Goal: Register for event/course

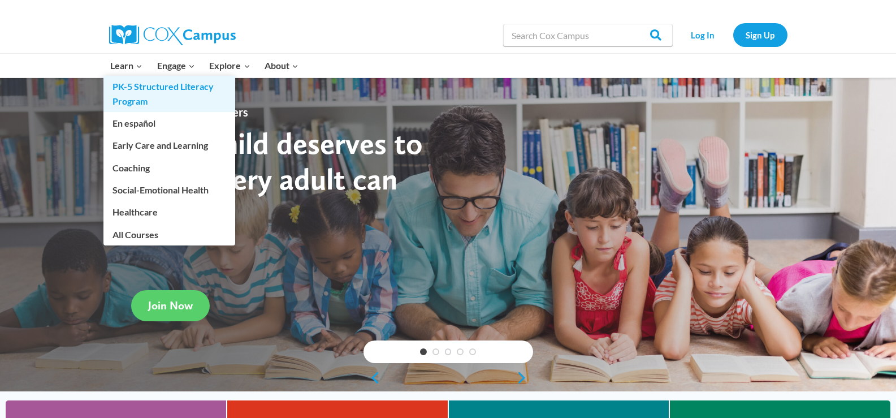
click at [136, 88] on link "PK-5 Structured Literacy Program" at bounding box center [169, 94] width 132 height 36
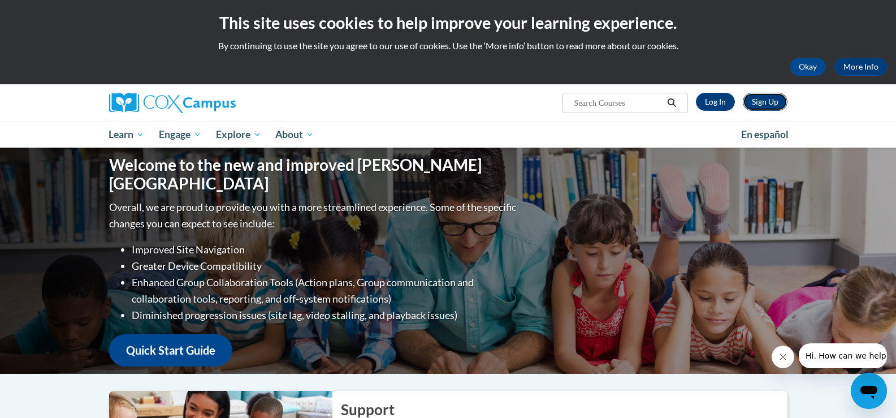
click at [755, 101] on link "Sign Up" at bounding box center [765, 102] width 45 height 18
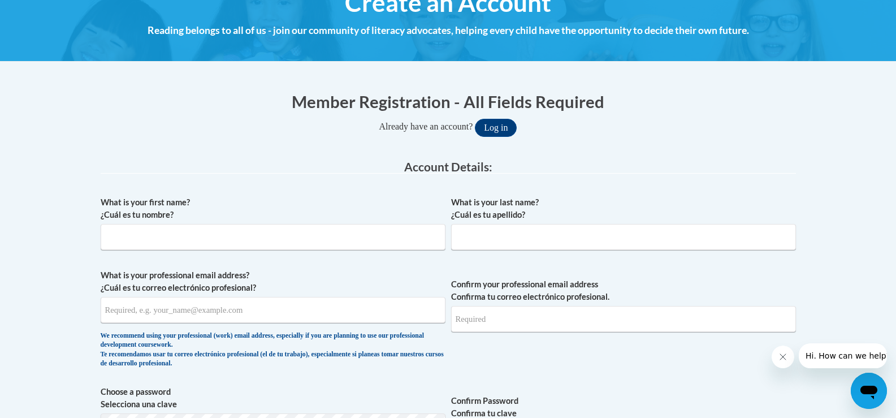
scroll to position [166, 0]
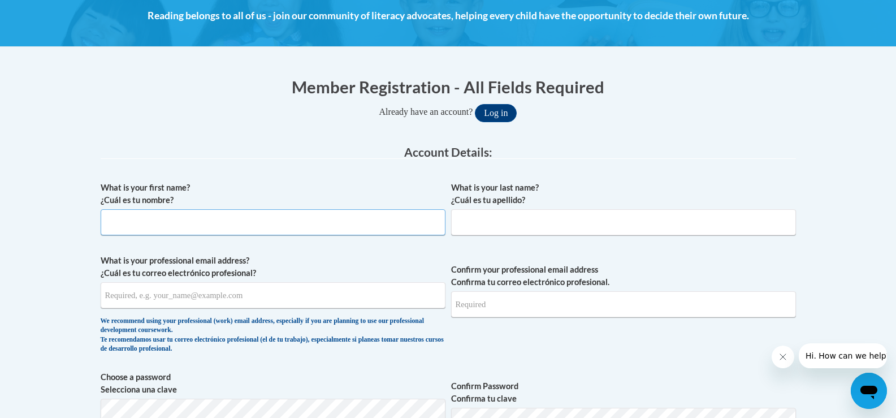
click at [268, 228] on input "What is your first name? ¿Cuál es tu nombre?" at bounding box center [273, 222] width 345 height 26
type input "Ashley"
type input "McLain"
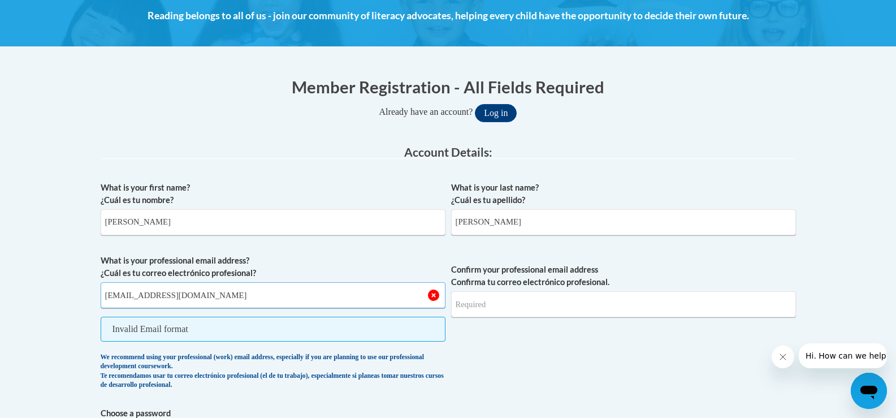
type input "e048907@muscogee.k12.ga.us"
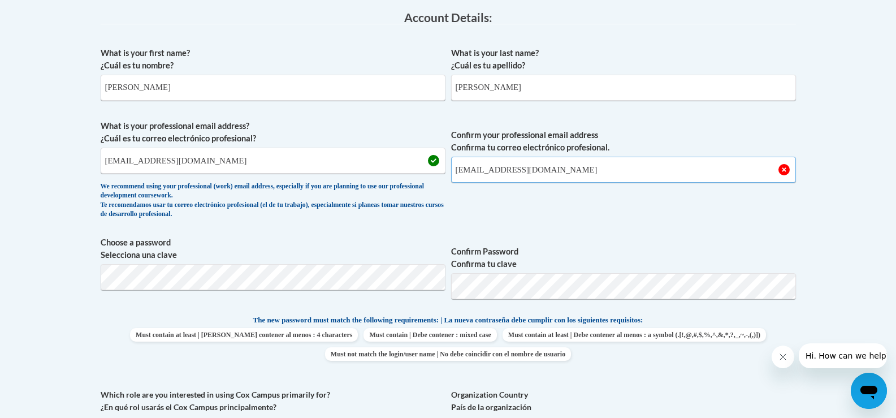
scroll to position [332, 0]
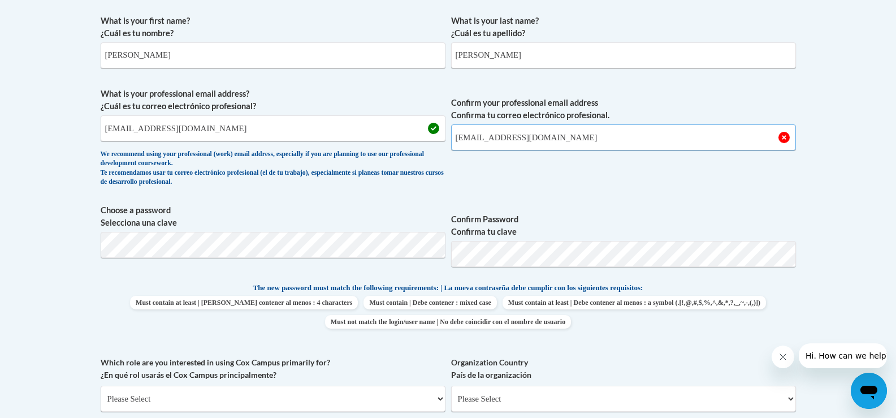
type input "e048907@muscogee.k12.ga.us"
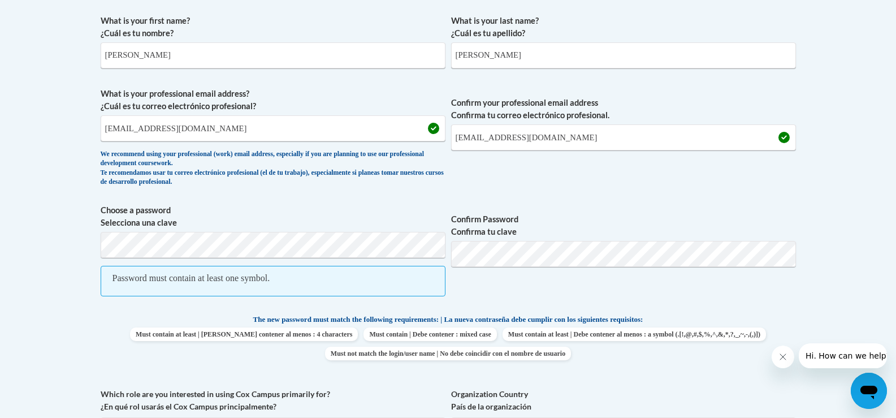
click at [299, 278] on span "Password must contain at least one symbol." at bounding box center [273, 281] width 345 height 31
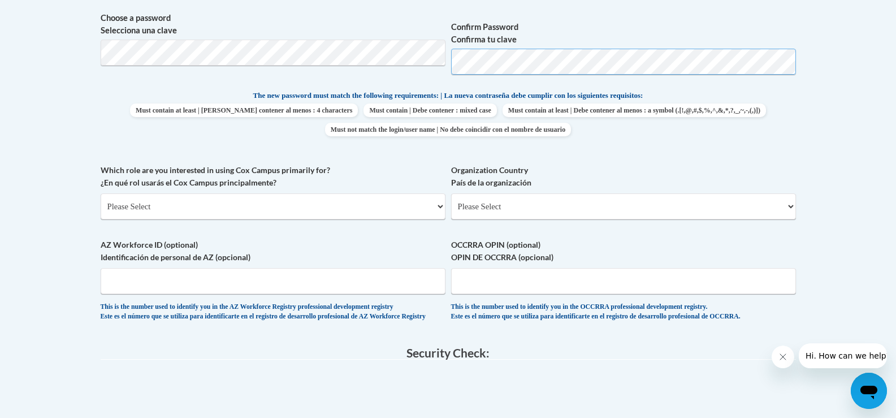
scroll to position [525, 0]
click at [324, 205] on select "Please Select College/University | Colegio/Universidad Community/Nonprofit Part…" at bounding box center [273, 206] width 345 height 26
select select "fbf2d438-af2f-41f8-98f1-81c410e29de3"
click at [101, 193] on select "Please Select College/University | Colegio/Universidad Community/Nonprofit Part…" at bounding box center [273, 206] width 345 height 26
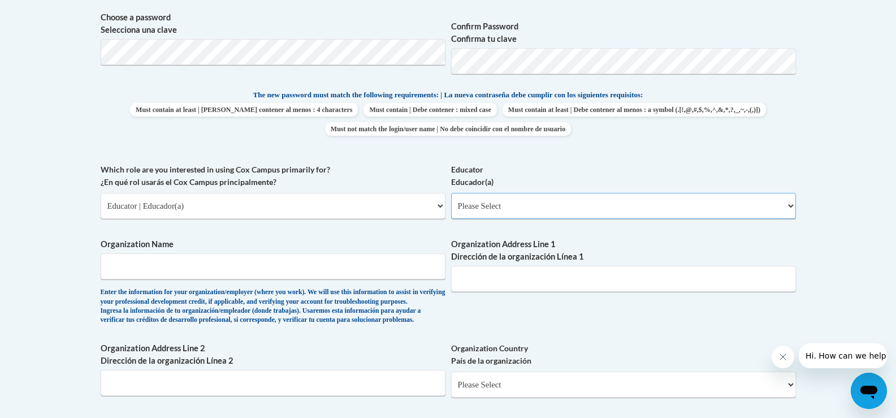
click at [484, 200] on select "Please Select Early Learning/Daycare Teacher/Family Home Care Provider | Maestr…" at bounding box center [623, 206] width 345 height 26
select select "67563ca1-16dc-4830-a7b3-94a34bed3689"
click at [451, 193] on select "Please Select Early Learning/Daycare Teacher/Family Home Care Provider | Maestr…" at bounding box center [623, 206] width 345 height 26
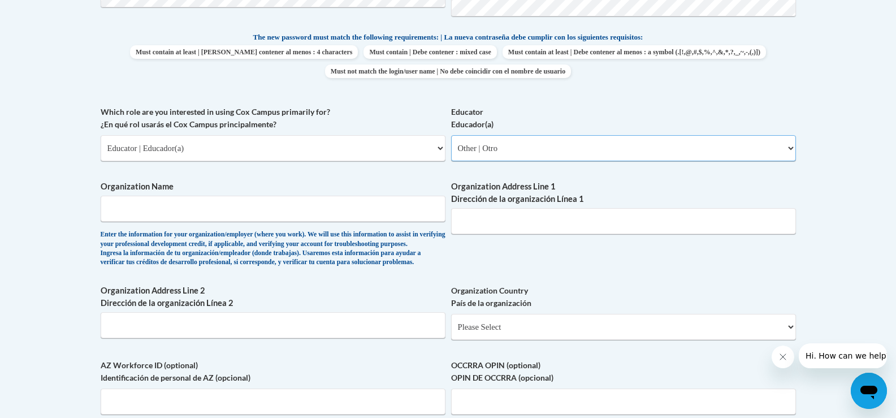
scroll to position [583, 0]
click at [212, 211] on input "Organization Name" at bounding box center [273, 208] width 345 height 26
type input "Muscogee County Schools"
click at [495, 223] on input "Organization Address Line 1 Dirección de la organización Línea 1" at bounding box center [623, 220] width 345 height 26
paste input "2960 Macon Road"
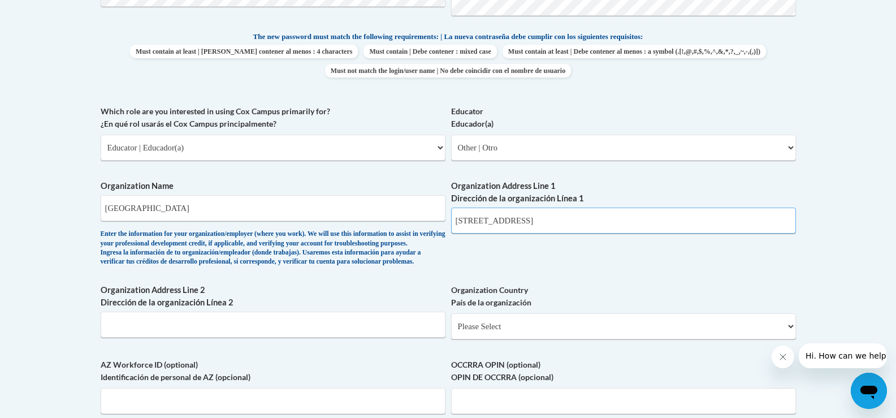
type input "2960 Macon Road"
click at [258, 337] on input "Organization Address Line 2 Dirección de la organización Línea 2" at bounding box center [273, 324] width 345 height 26
type input "Columbus"
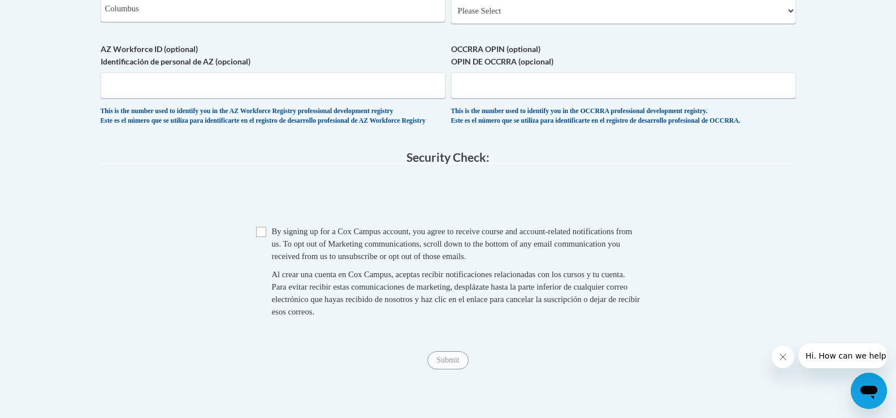
scroll to position [901, 0]
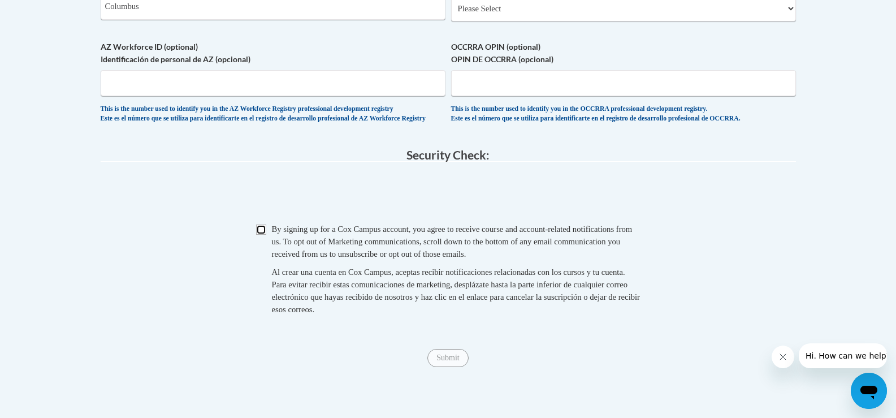
click at [257, 235] on input "Checkbox" at bounding box center [261, 229] width 10 height 10
checkbox input "true"
click at [439, 367] on input "Submit" at bounding box center [447, 358] width 41 height 18
click at [477, 21] on select "Please Select United States | Estados Unidos Outside of the United States | Fue…" at bounding box center [623, 8] width 345 height 26
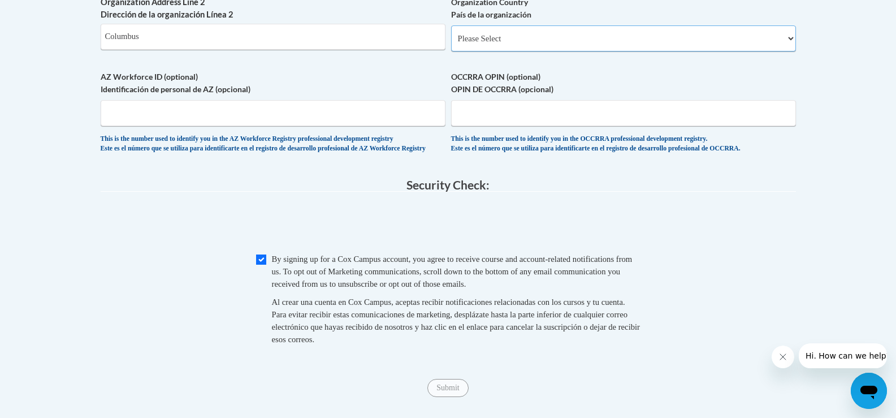
scroll to position [871, 0]
drag, startPoint x: 482, startPoint y: 55, endPoint x: 478, endPoint y: 35, distance: 20.8
click at [478, 21] on label "Organization Country País de la organización" at bounding box center [623, 9] width 345 height 25
click at [478, 35] on select "Please Select United States | Estados Unidos Outside of the United States | Fue…" at bounding box center [623, 39] width 345 height 26
click at [484, 52] on select "Please Select United States | Estados Unidos Outside of the United States | Fue…" at bounding box center [623, 39] width 345 height 26
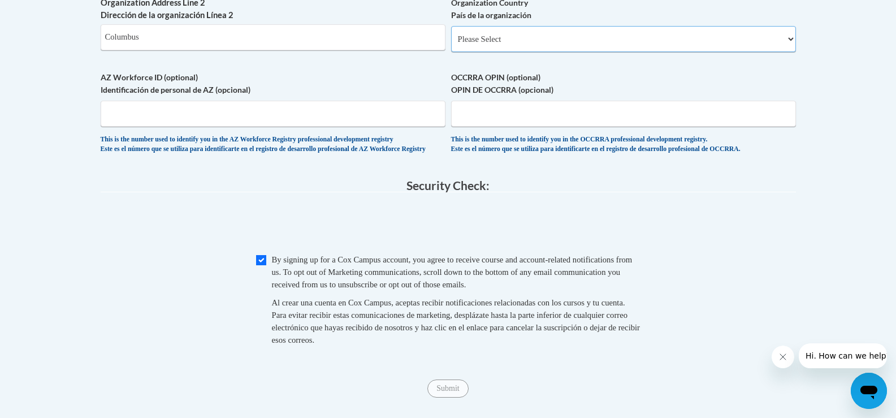
select select "ad49bcad-a171-4b2e-b99c-48b446064914"
click at [451, 44] on select "Please Select United States | Estados Unidos Outside of the United States | Fue…" at bounding box center [623, 39] width 345 height 26
select select
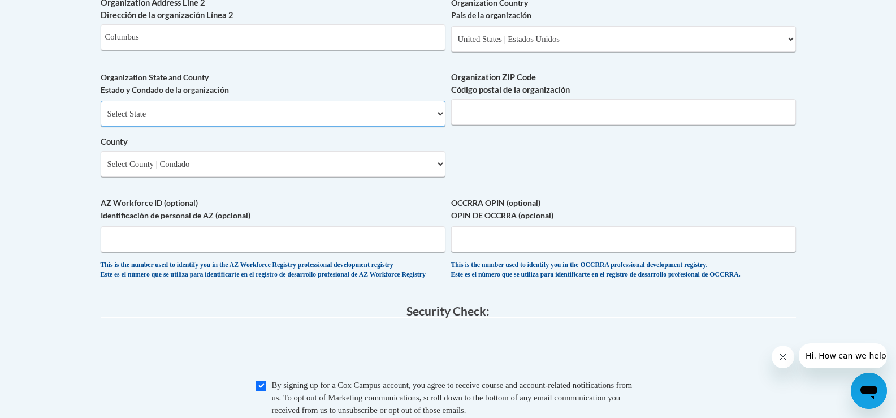
click at [338, 127] on select "Select State Alabama Alaska Arizona Arkansas California Colorado Connecticut De…" at bounding box center [273, 114] width 345 height 26
select select "Georgia"
click at [101, 119] on select "Select State Alabama Alaska Arizona Arkansas California Colorado Connecticut De…" at bounding box center [273, 114] width 345 height 26
click at [469, 125] on input "Organization ZIP Code Código postal de la organización" at bounding box center [623, 112] width 345 height 26
type input "31906"
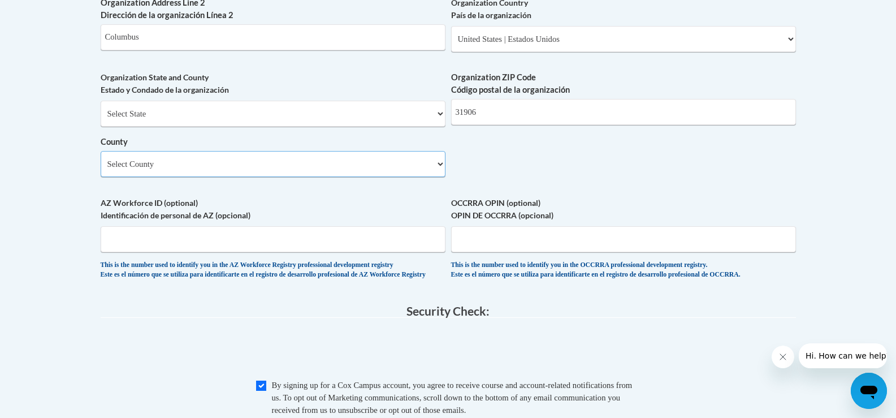
click at [332, 176] on select "Select County Appling Atkinson Bacon Baker Baldwin Banks Barrow Bartow Ben Hill…" at bounding box center [273, 164] width 345 height 26
select select "Muscogee"
click at [101, 170] on select "Select County Appling Atkinson Bacon Baker Baldwin Banks Barrow Bartow Ben Hill…" at bounding box center [273, 164] width 345 height 26
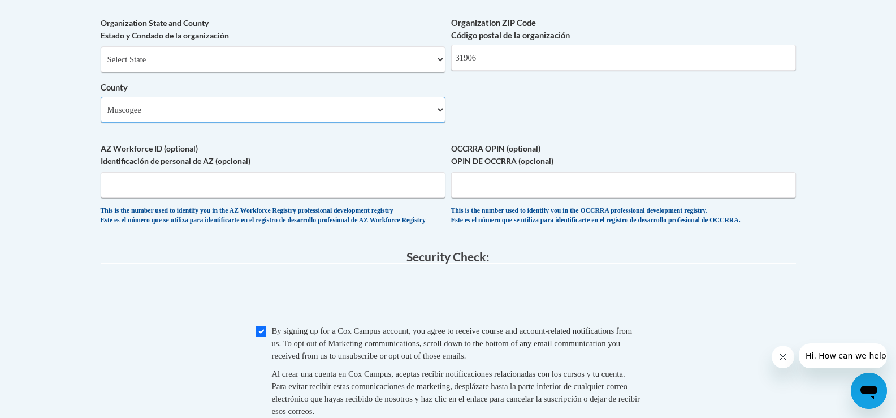
scroll to position [926, 0]
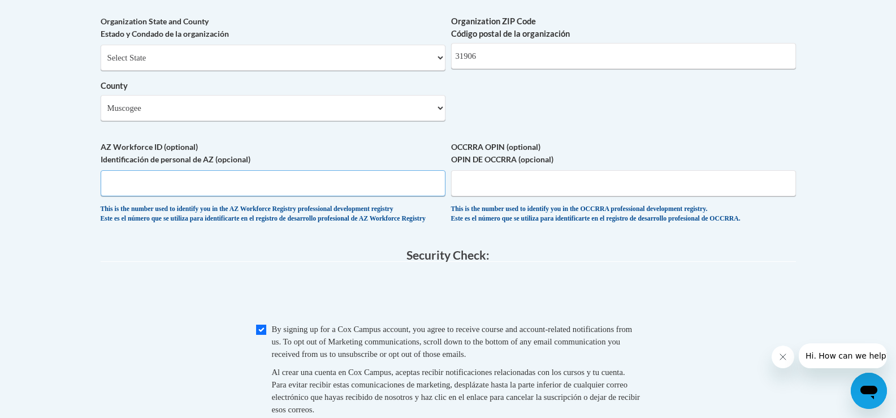
click at [302, 196] on input "AZ Workforce ID (optional) Identificación de personal de AZ (opcional)" at bounding box center [273, 183] width 345 height 26
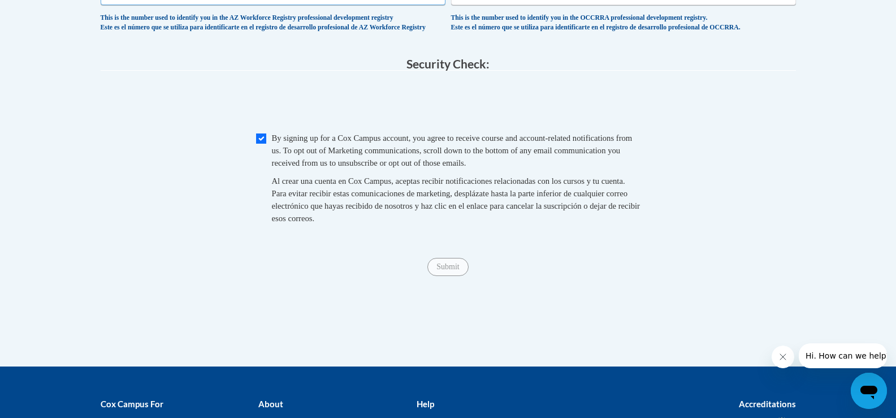
scroll to position [1127, 0]
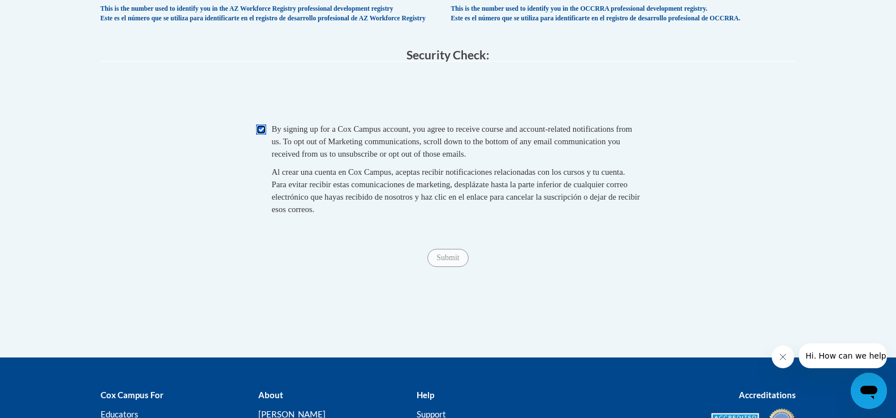
click at [258, 135] on input "Checkbox" at bounding box center [261, 129] width 10 height 10
checkbox input "true"
click at [450, 267] on input "Submit" at bounding box center [447, 258] width 41 height 18
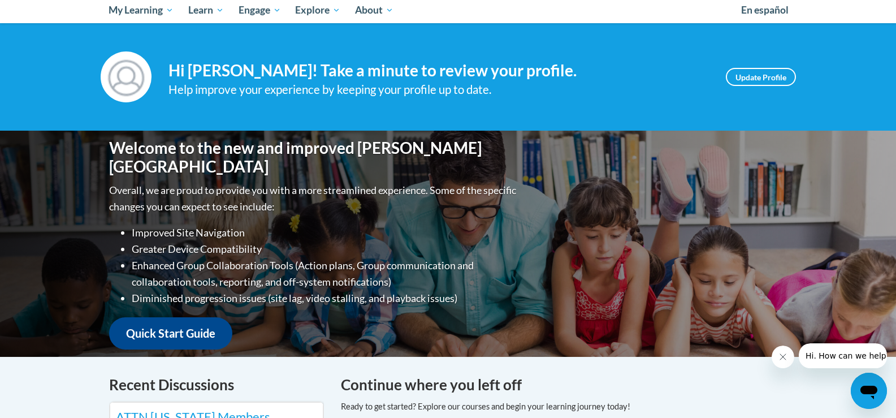
scroll to position [238, 0]
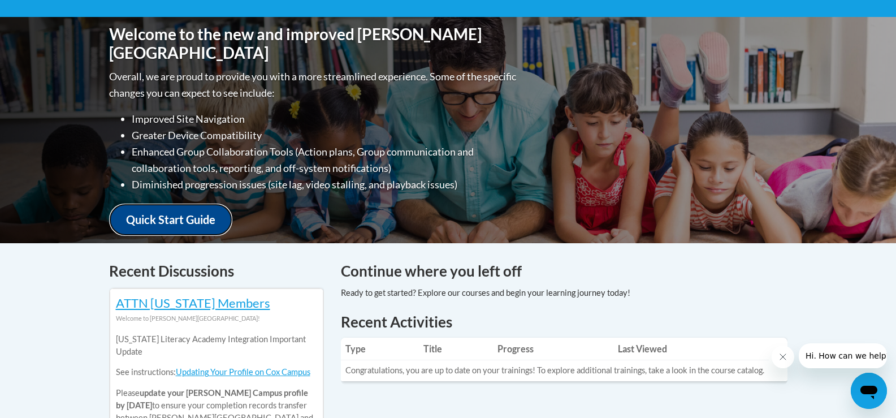
click at [181, 209] on link "Quick Start Guide" at bounding box center [170, 219] width 123 height 32
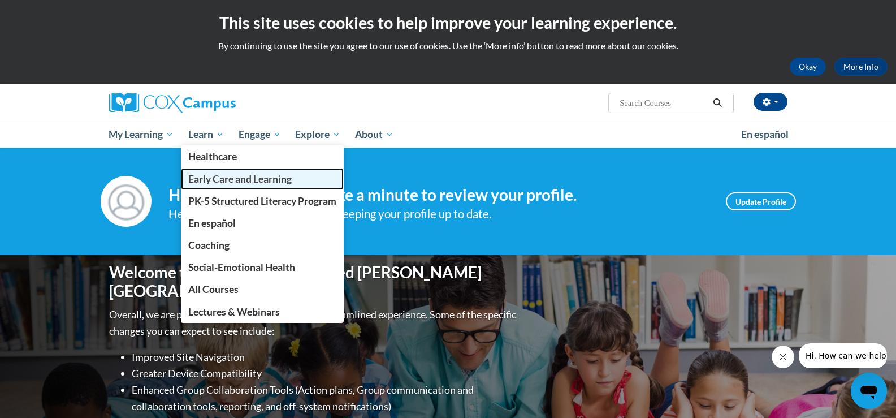
click at [222, 184] on span "Early Care and Learning" at bounding box center [239, 179] width 103 height 12
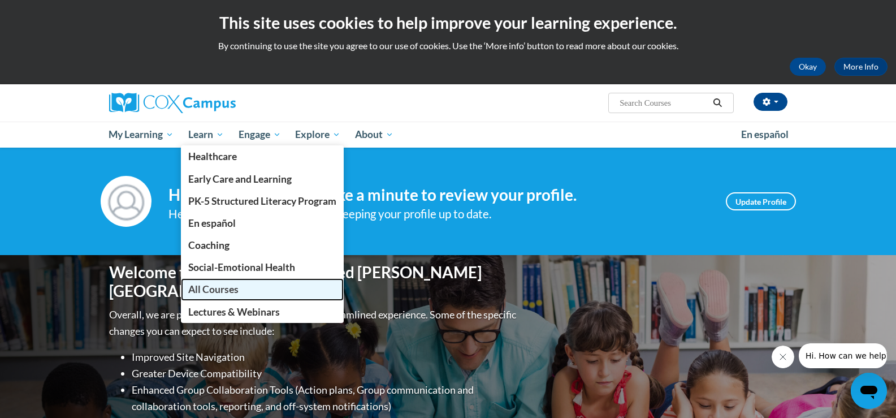
click at [209, 287] on span "All Courses" at bounding box center [213, 289] width 50 height 12
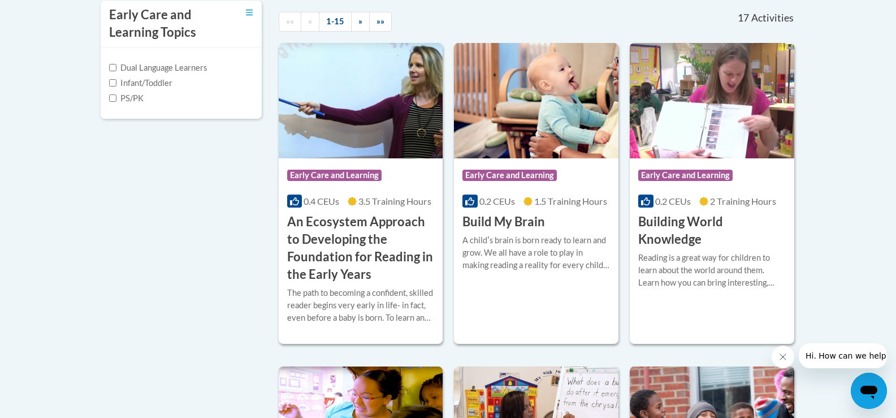
scroll to position [400, 0]
click at [315, 255] on h3 "An Ecosystem Approach to Developing the Foundation for Reading in the Early Yea…" at bounding box center [361, 248] width 148 height 70
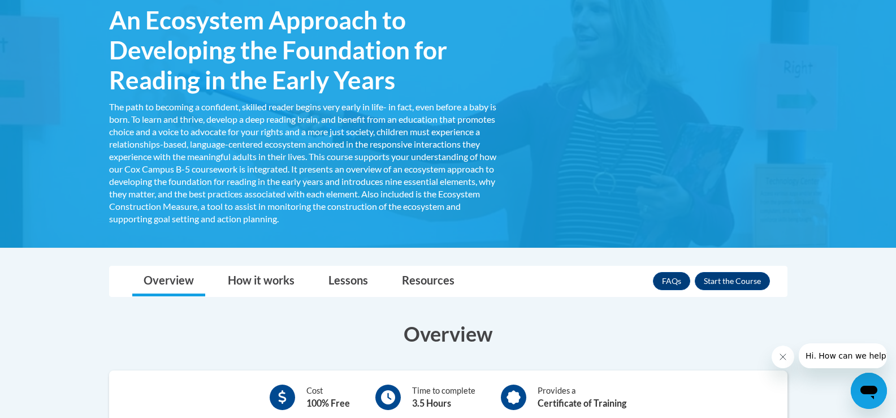
scroll to position [96, 0]
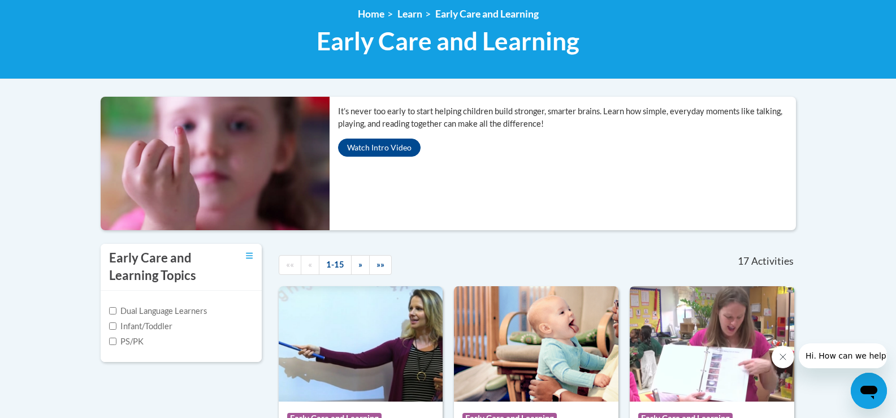
scroll to position [159, 0]
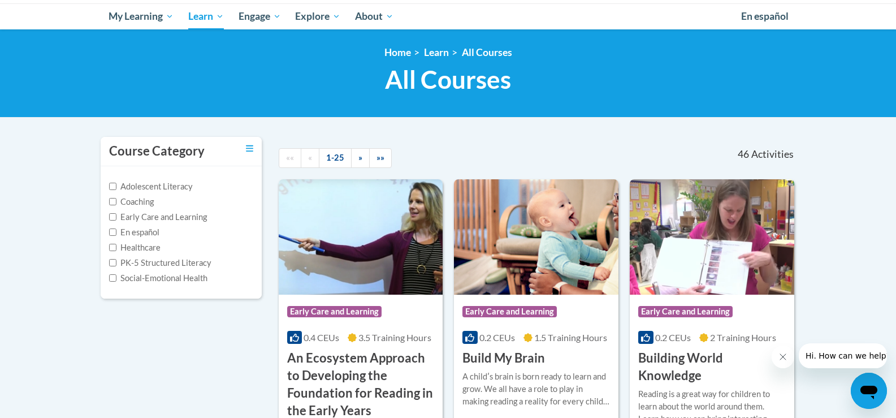
scroll to position [119, 0]
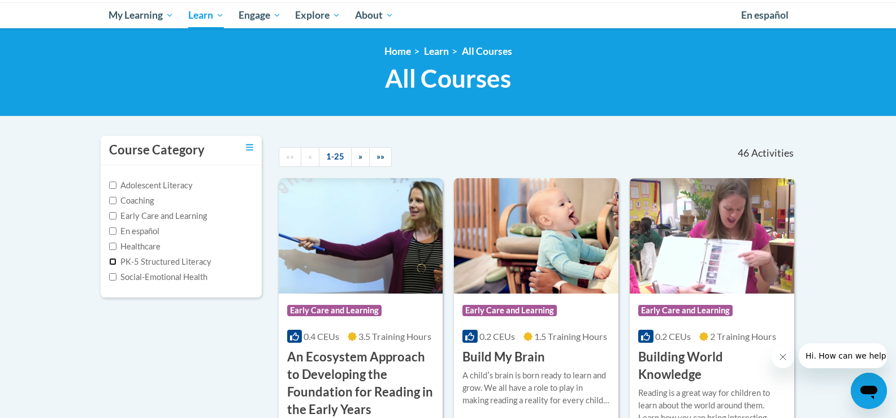
click at [113, 259] on input "PK-5 Structured Literacy" at bounding box center [112, 261] width 7 height 7
checkbox input "true"
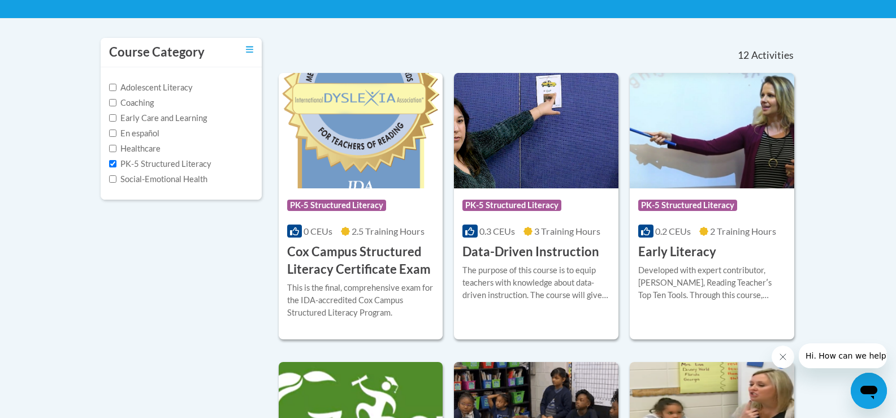
scroll to position [257, 0]
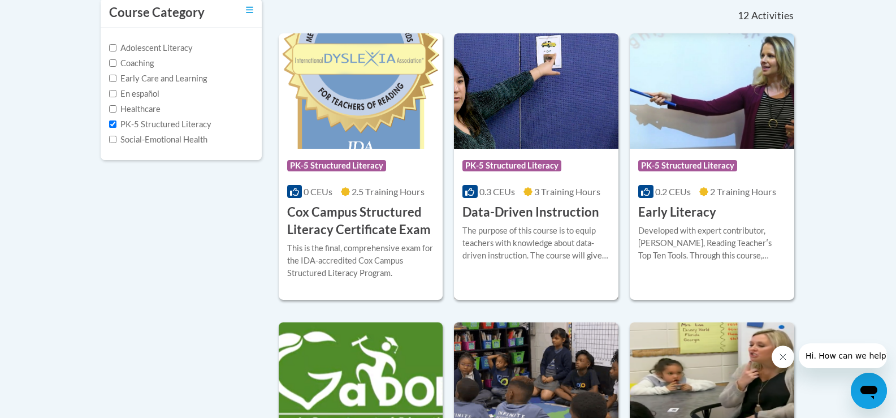
click at [527, 247] on div "The purpose of this course is to equip teachers with knowledge about data-drive…" at bounding box center [536, 242] width 148 height 37
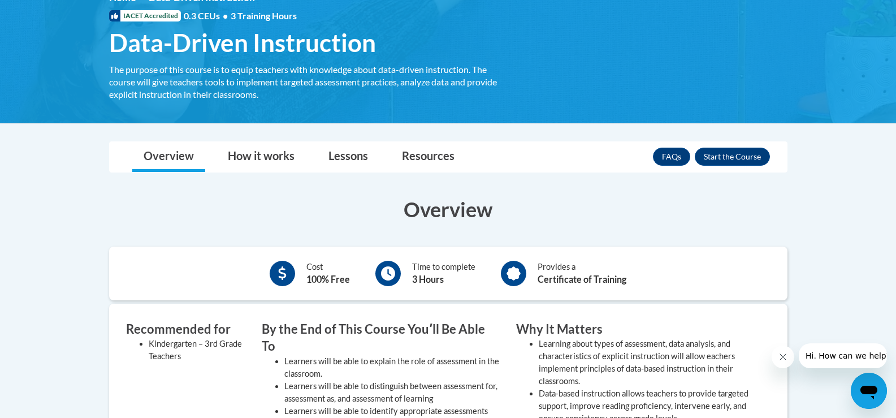
scroll to position [172, 0]
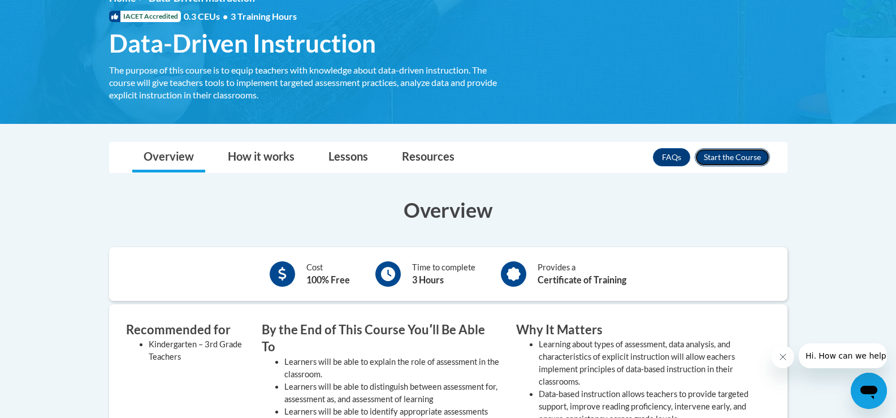
click at [750, 151] on button "Enroll" at bounding box center [732, 157] width 75 height 18
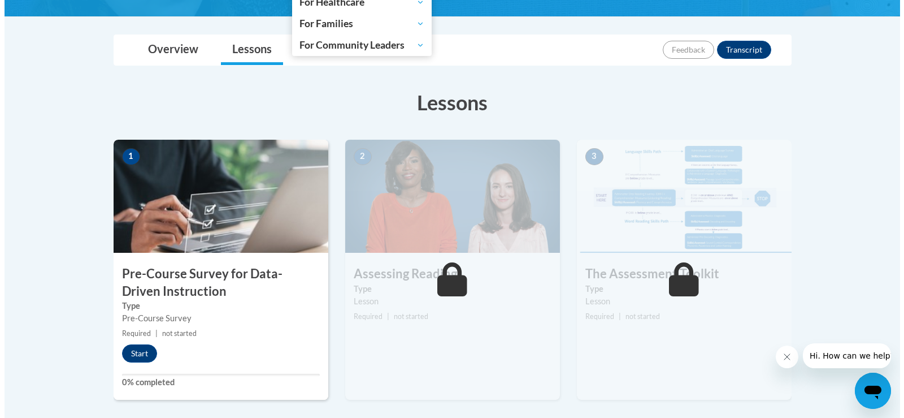
scroll to position [241, 0]
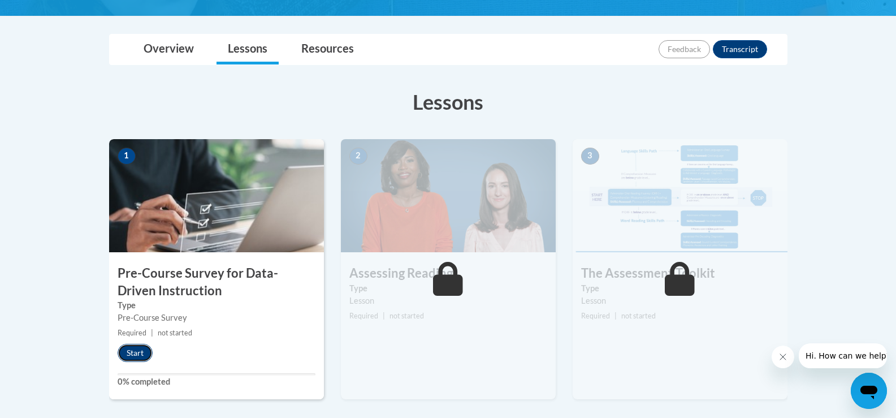
click at [139, 352] on button "Start" at bounding box center [135, 353] width 35 height 18
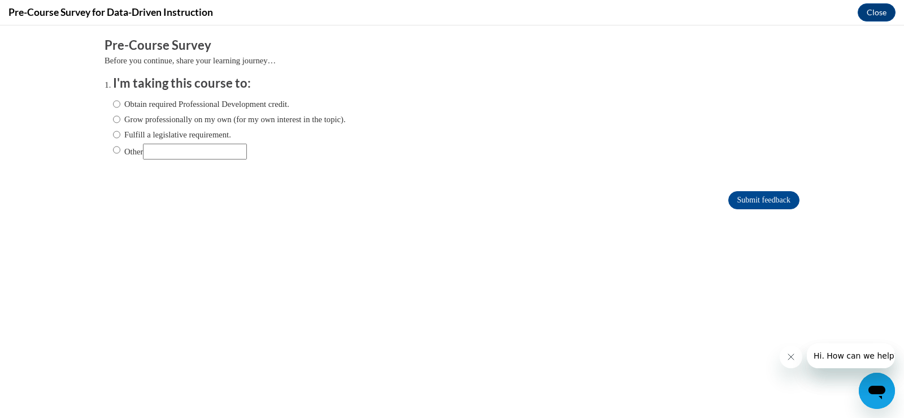
scroll to position [0, 0]
click at [118, 123] on label "Grow professionally on my own (for my own interest in the topic)." at bounding box center [229, 119] width 233 height 12
click at [118, 123] on input "Grow professionally on my own (for my own interest in the topic)." at bounding box center [116, 119] width 7 height 12
radio input "true"
click at [731, 205] on input "Submit feedback" at bounding box center [764, 200] width 71 height 18
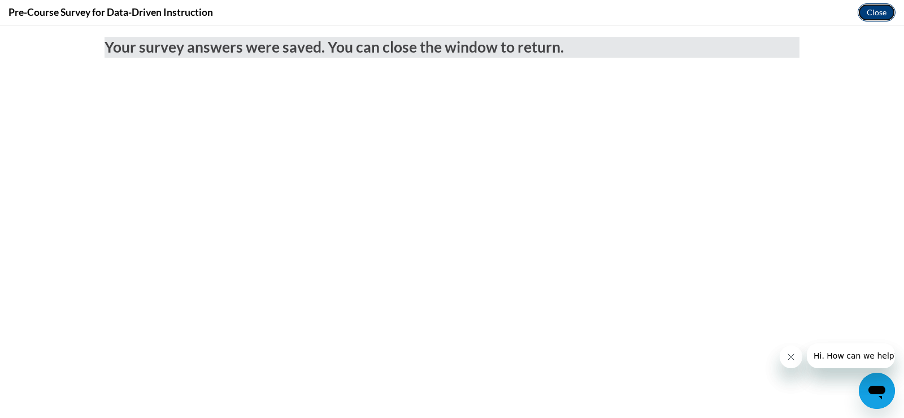
click at [880, 15] on button "Close" at bounding box center [877, 12] width 38 height 18
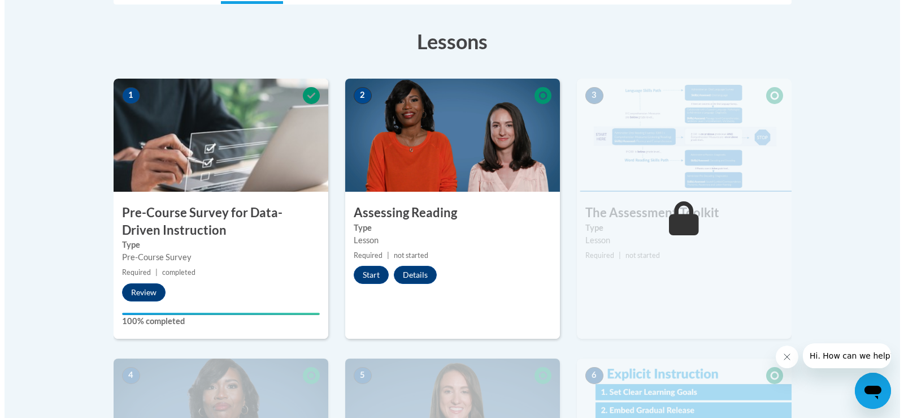
scroll to position [302, 0]
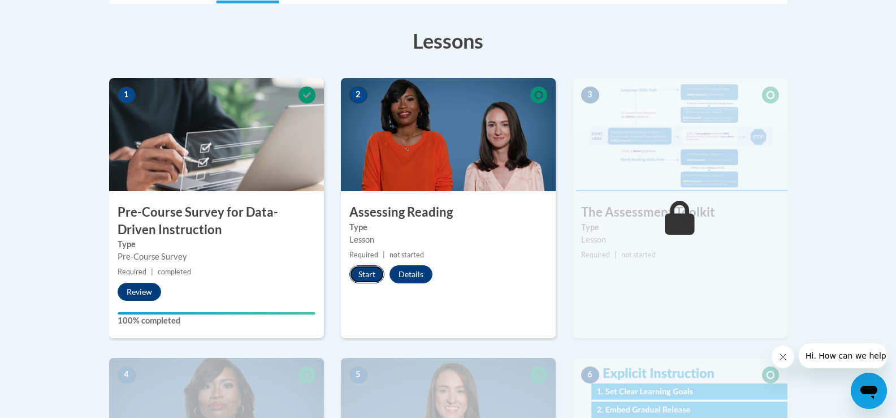
click at [367, 272] on button "Start" at bounding box center [366, 274] width 35 height 18
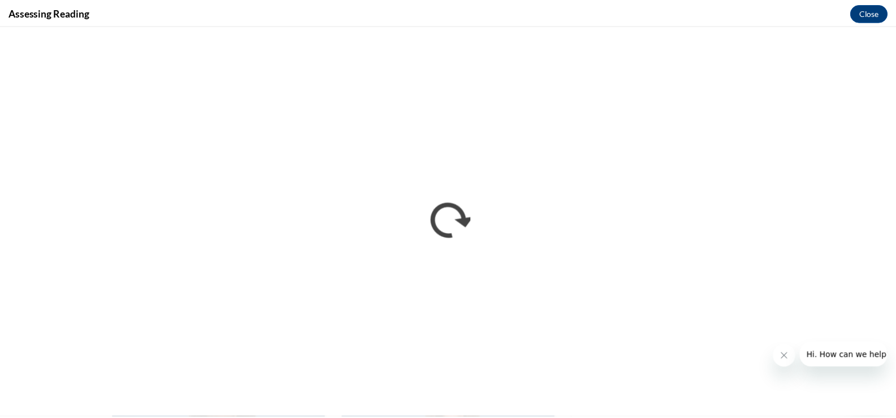
scroll to position [0, 0]
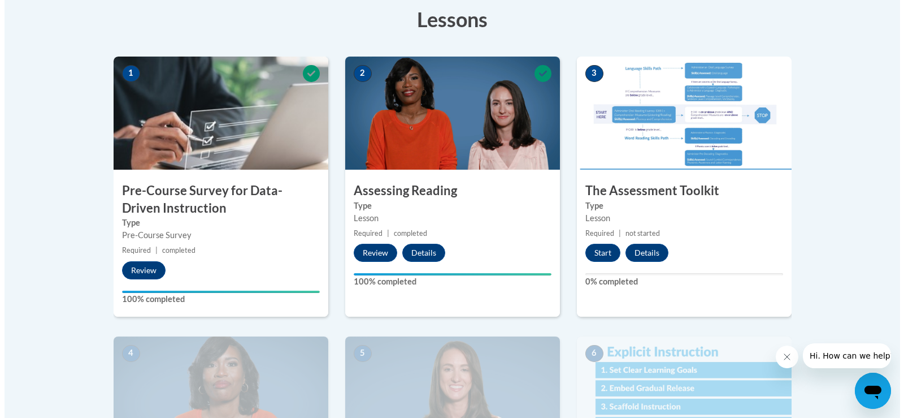
scroll to position [340, 0]
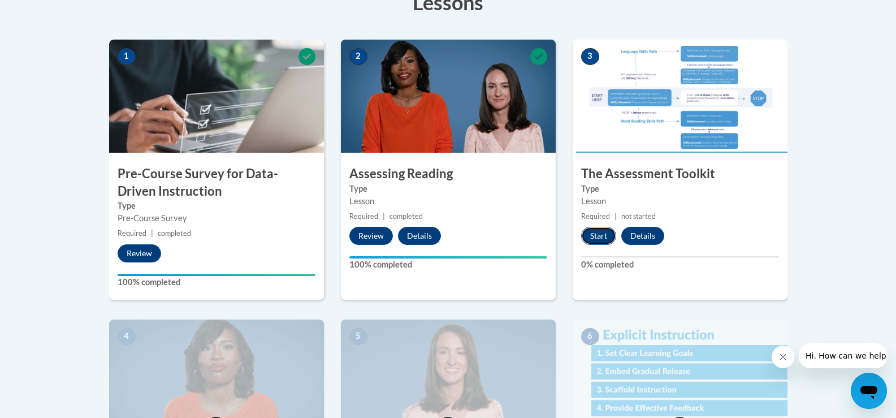
click at [594, 234] on button "Start" at bounding box center [598, 236] width 35 height 18
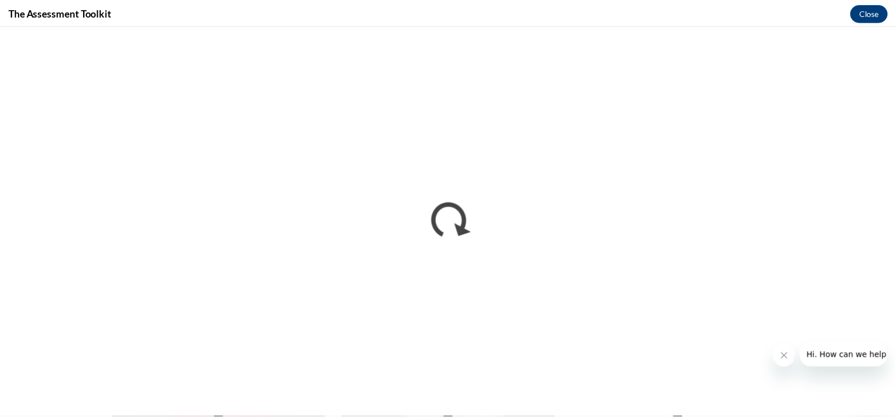
scroll to position [0, 0]
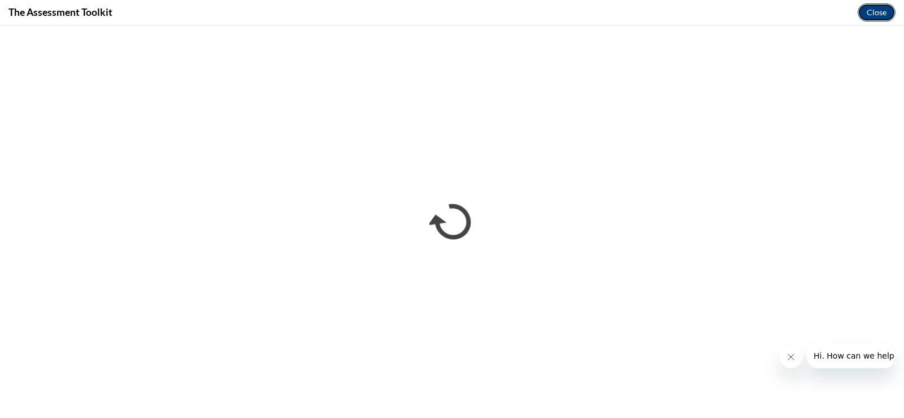
click at [874, 12] on button "Close" at bounding box center [877, 12] width 38 height 18
